Goal: Browse casually: Explore the website without a specific task or goal

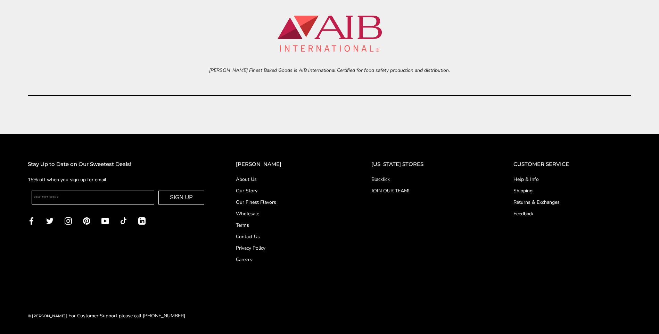
scroll to position [3200, 0]
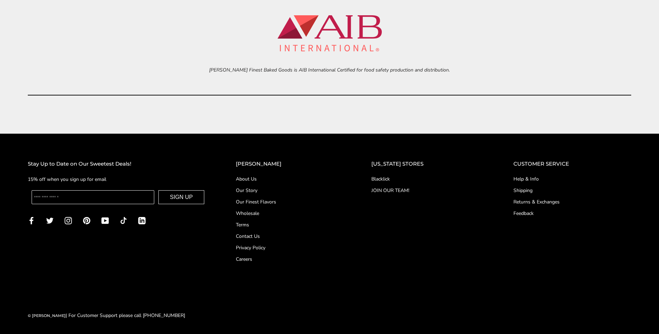
drag, startPoint x: 124, startPoint y: 99, endPoint x: 113, endPoint y: 105, distance: 12.6
drag, startPoint x: 203, startPoint y: 121, endPoint x: 154, endPoint y: 128, distance: 49.6
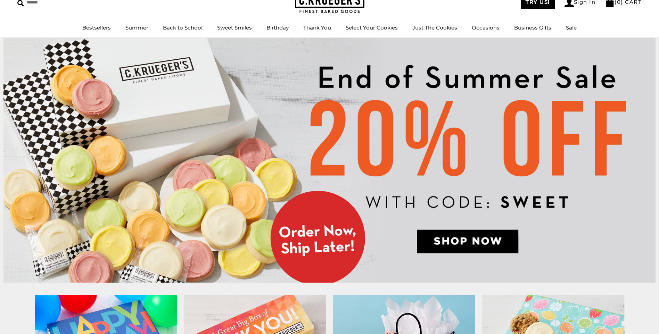
scroll to position [0, 0]
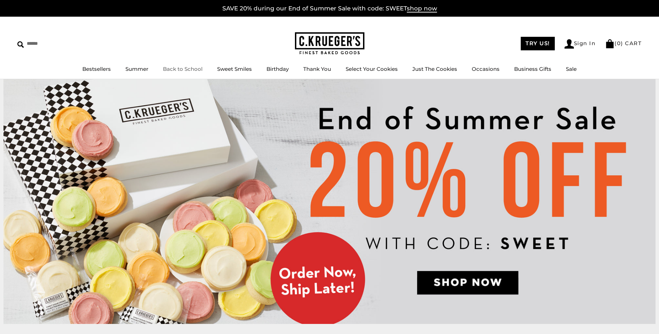
drag, startPoint x: 220, startPoint y: 48, endPoint x: 183, endPoint y: 36, distance: 39.3
click at [183, 36] on div "****** TRY US! Sign In ( 0 ) CART ( 0 ) CART Bestsellers Summer Summer Vibes Su…" at bounding box center [329, 48] width 659 height 63
click at [379, 71] on link "Select Your Cookies" at bounding box center [372, 69] width 52 height 7
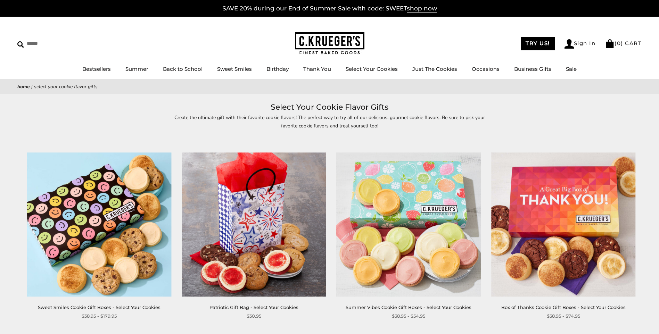
drag, startPoint x: 254, startPoint y: 126, endPoint x: 234, endPoint y: 134, distance: 21.9
click at [231, 127] on p "Create the ultimate gift with their favorite cookie flavors! The perfect way to…" at bounding box center [330, 122] width 320 height 16
click at [231, 104] on h1 "Select Your Cookie Flavor Gifts" at bounding box center [329, 107] width 603 height 13
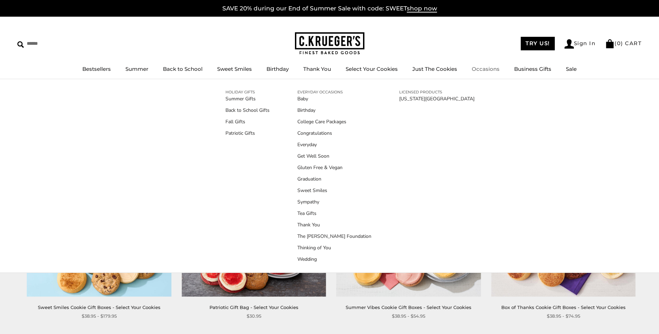
click at [487, 69] on link "Occasions" at bounding box center [486, 69] width 28 height 7
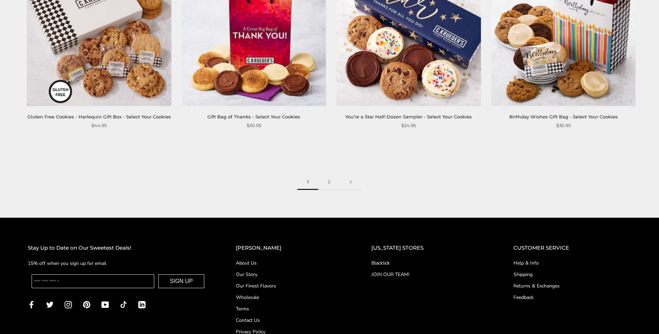
scroll to position [1207, 0]
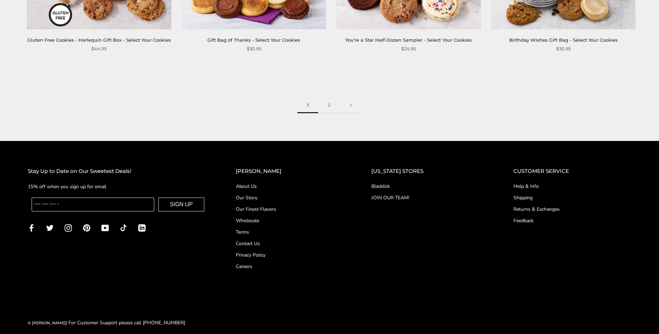
click at [258, 183] on link "About Us" at bounding box center [290, 186] width 108 height 7
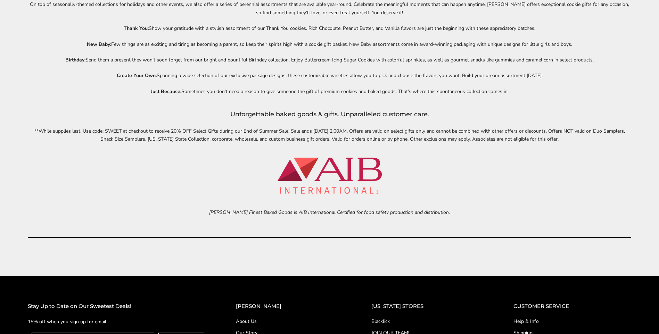
drag, startPoint x: 159, startPoint y: 182, endPoint x: 116, endPoint y: 182, distance: 43.1
click at [116, 182] on div "C.Krueger’s Baked Goods Gourmet Cookie Delivery Online Sweeten their day with a…" at bounding box center [329, 31] width 603 height 414
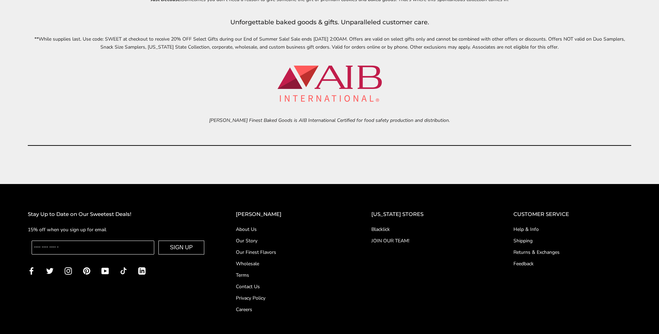
scroll to position [3200, 0]
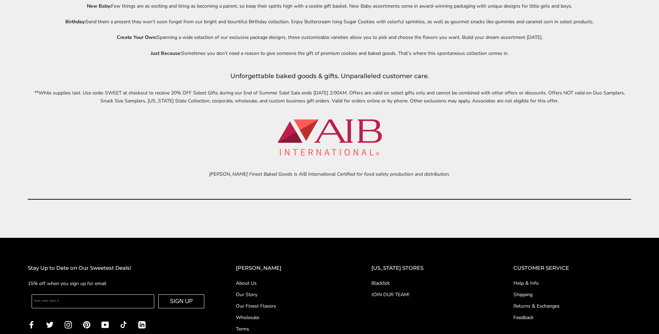
drag, startPoint x: 219, startPoint y: 212, endPoint x: 162, endPoint y: 213, distance: 57.3
click at [162, 213] on div "C.Krueger’s Baked Goods Gourmet Cookie Delivery Online Sweeten their day with a…" at bounding box center [329, 0] width 659 height 456
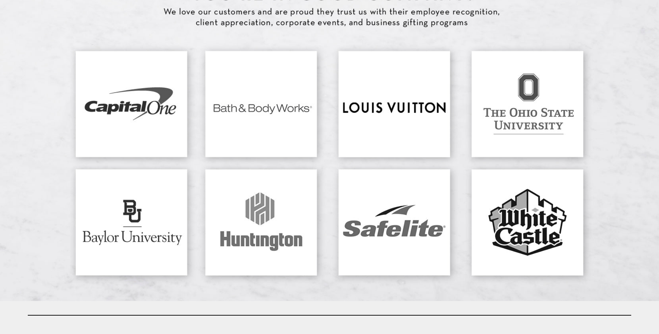
scroll to position [2505, 0]
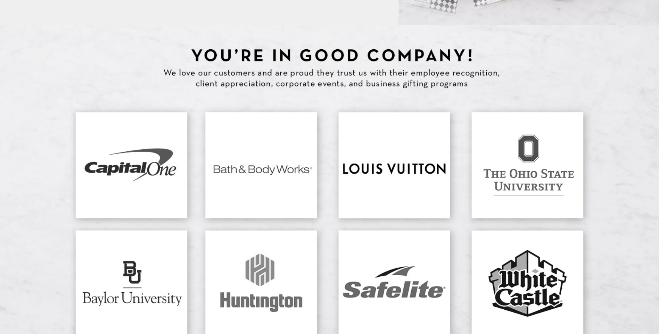
drag, startPoint x: 158, startPoint y: 81, endPoint x: 117, endPoint y: 77, distance: 41.8
click at [117, 77] on img at bounding box center [329, 193] width 659 height 337
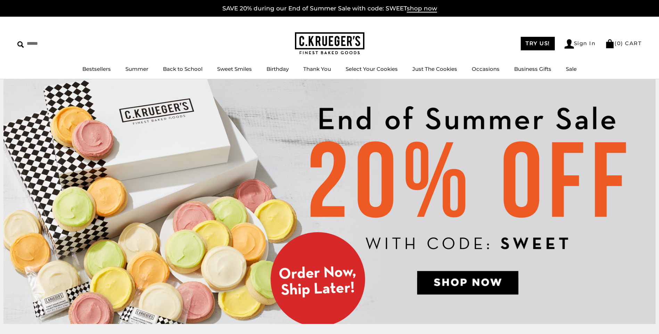
drag, startPoint x: 231, startPoint y: 31, endPoint x: 197, endPoint y: 33, distance: 34.2
click at [197, 33] on div "****** TRY US! Sign In ( 0 ) CART ( 0 ) CART Bestsellers Summer Summer Vibes Su…" at bounding box center [329, 48] width 659 height 63
